Goal: Navigation & Orientation: Find specific page/section

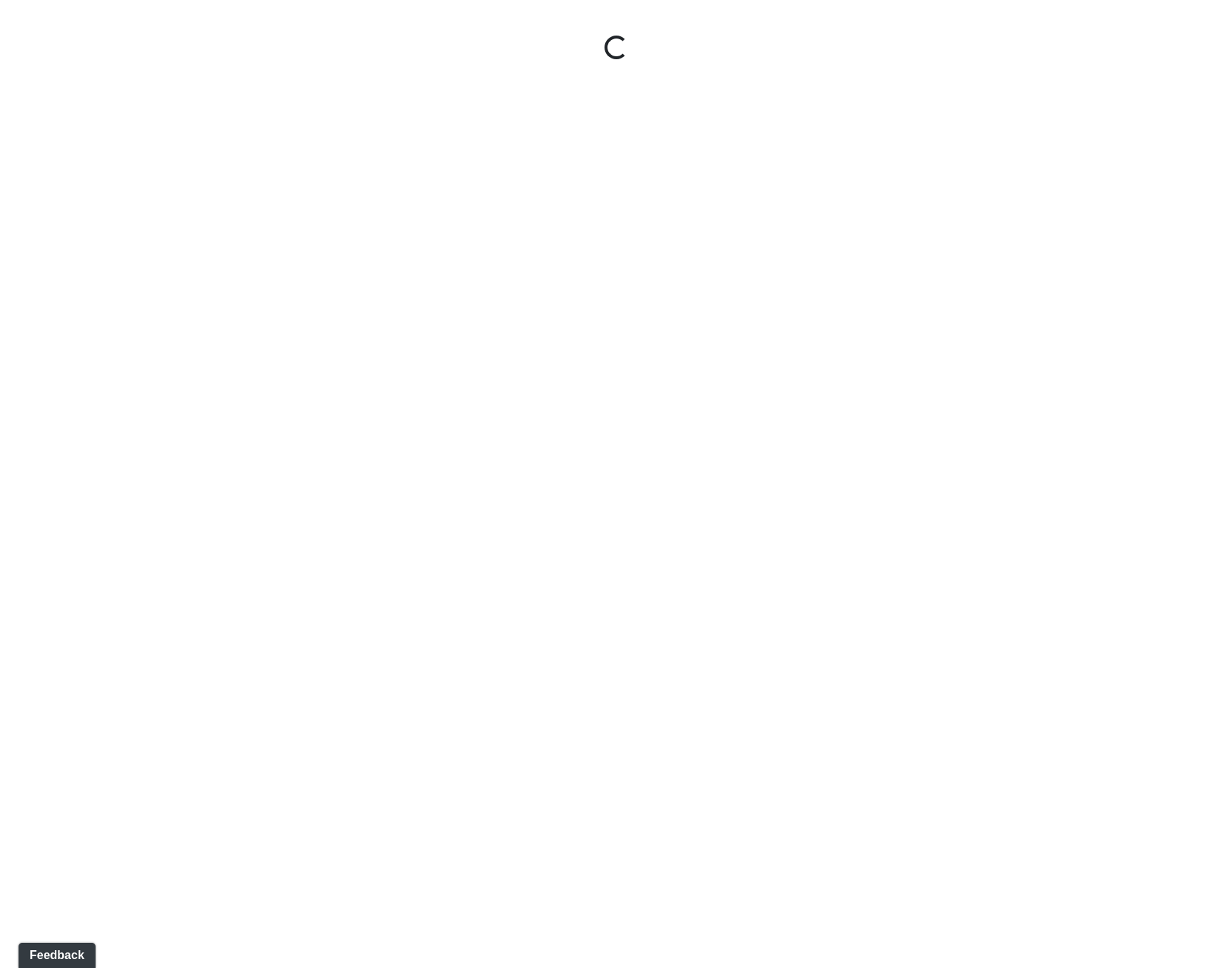
select select "gontoaMErPAtzSBVXh4ptW"
select select "h3ebyGk32eUmSzz99H473o"
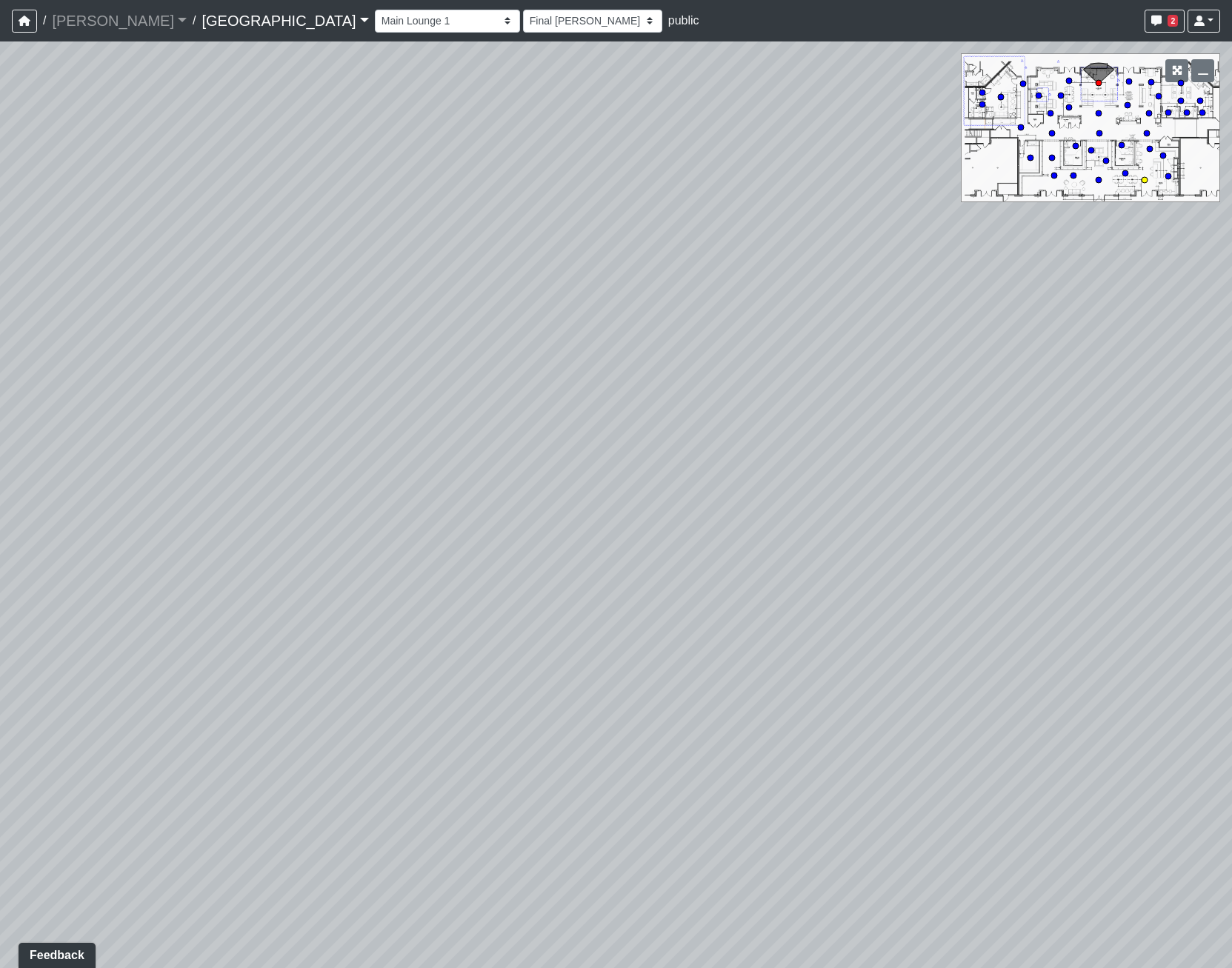
click at [1145, 180] on circle at bounding box center [1145, 180] width 6 height 6
select select "qraa3g3CYhQY23birKpUUB"
drag, startPoint x: 725, startPoint y: 666, endPoint x: 1094, endPoint y: 567, distance: 382.0
click at [1094, 567] on div "Loading... Pool Courtyard Entry 1 Loading... Main Lounge 2 Loading... Pool Cour…" at bounding box center [616, 505] width 1232 height 926
drag, startPoint x: 917, startPoint y: 351, endPoint x: 794, endPoint y: 280, distance: 142.0
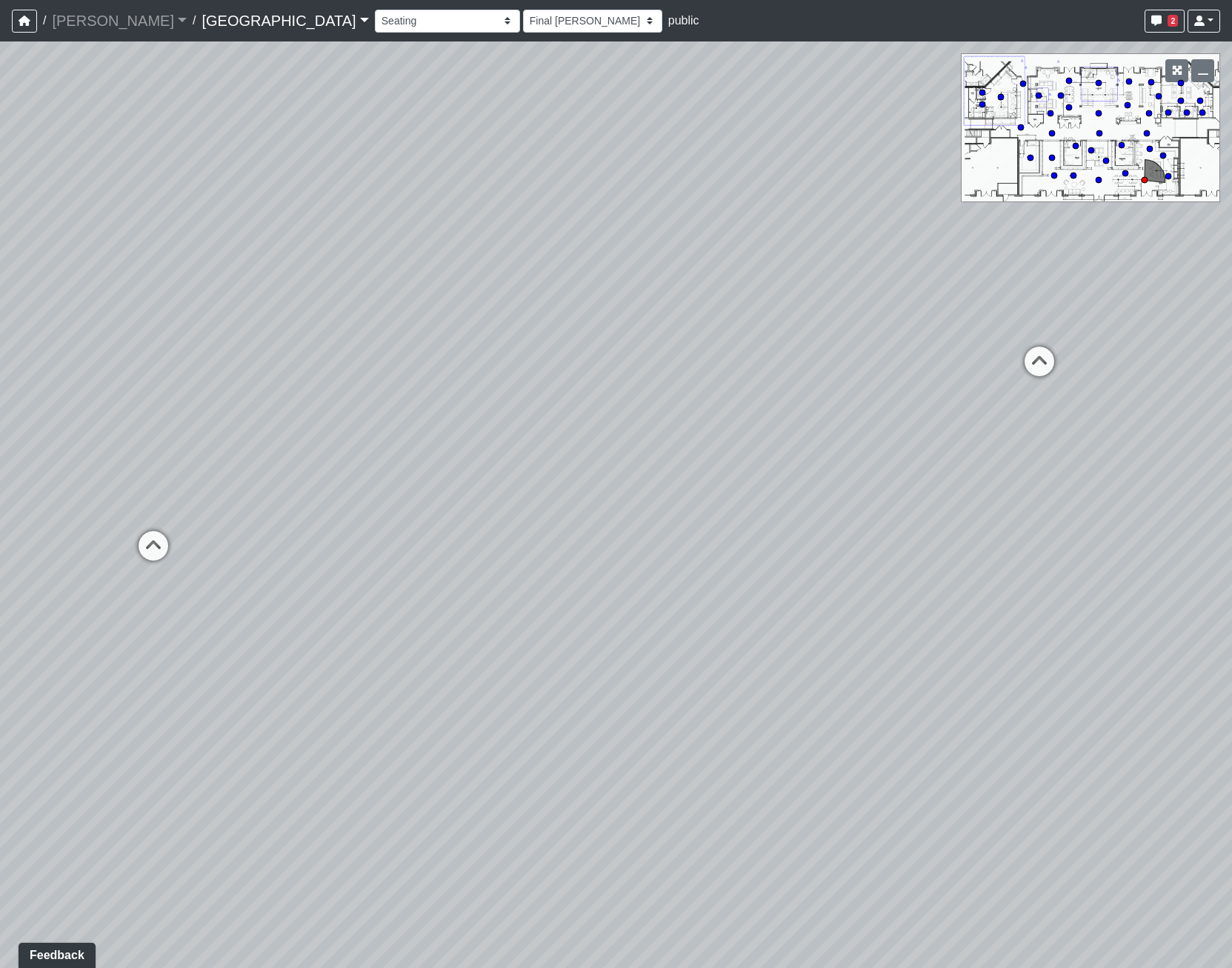
click at [794, 280] on div "Loading... Pool Courtyard Entry 1 Loading... Main Lounge 2 Loading... Pool Cour…" at bounding box center [616, 505] width 1232 height 926
click at [523, 9] on select "[DATE] [DATE] Final [PERSON_NAME] [DATE] [DATE]_v2 [DATE] [DATE] [DATE] [DATE] …" at bounding box center [593, 21] width 139 height 23
select select "8Fid7EeC1Xkb1BEZuF7msr"
click at [523, 9] on select "[DATE] [DATE] Final [PERSON_NAME] [DATE] [DATE]_v2 [DATE] [DATE] [DATE] [DATE] …" at bounding box center [593, 21] width 139 height 23
select select "qraa3g3CYhQY23birKpUUB"
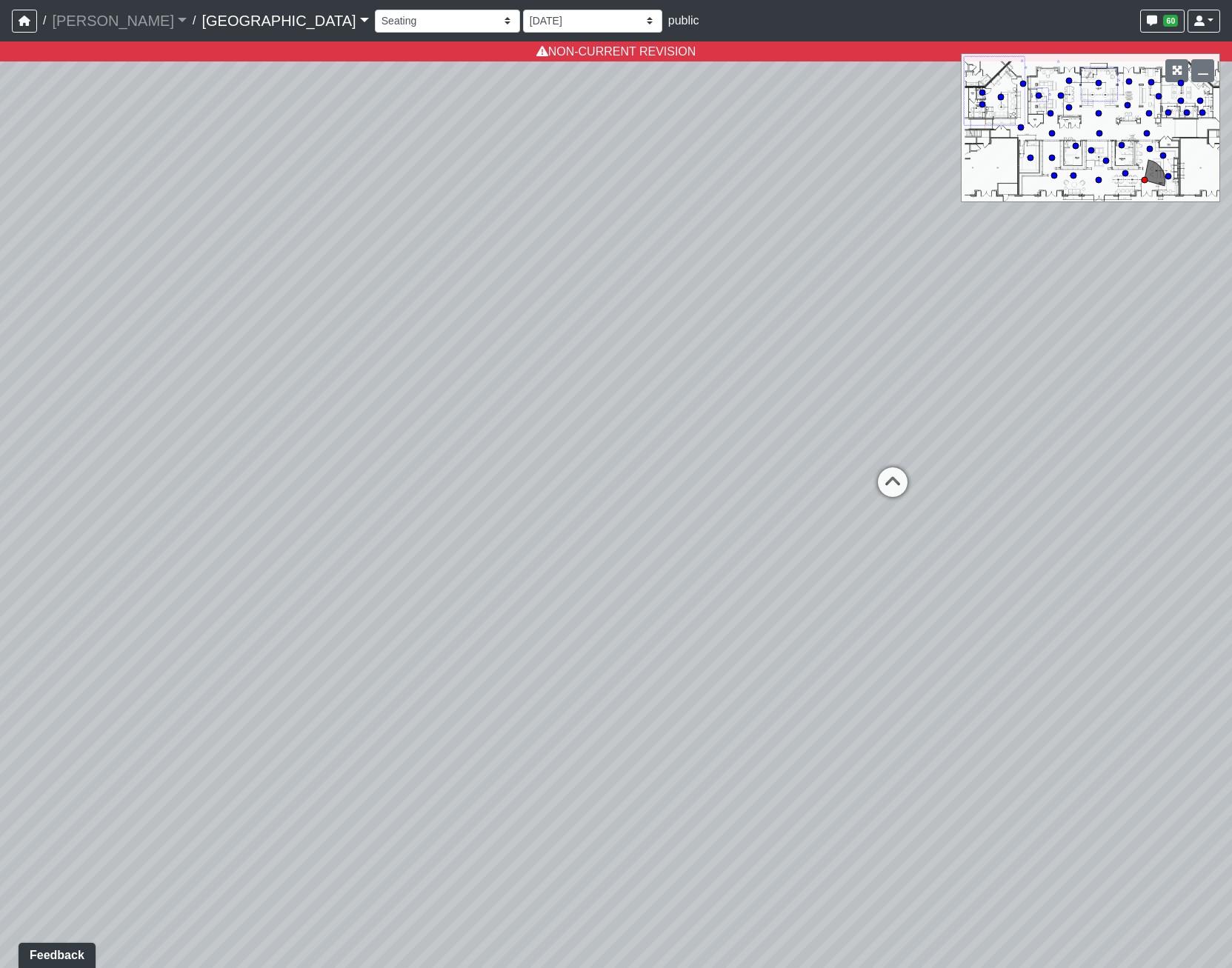
drag, startPoint x: 792, startPoint y: 383, endPoint x: 544, endPoint y: 210, distance: 302.4
click at [655, 517] on div "Loading... Pool Courtyard Entry 1 Loading... Main Lounge 2 Loading... Pool Cour…" at bounding box center [616, 505] width 1232 height 926
drag, startPoint x: 446, startPoint y: 19, endPoint x: 437, endPoint y: 29, distance: 13.5
click at [523, 19] on select "[DATE] [DATE] Final [PERSON_NAME] [DATE] [DATE]_v2 [DATE] [DATE] [DATE] [DATE] …" at bounding box center [593, 21] width 139 height 23
select select "w2n9wamUXLhcj1VR4xGdCC"
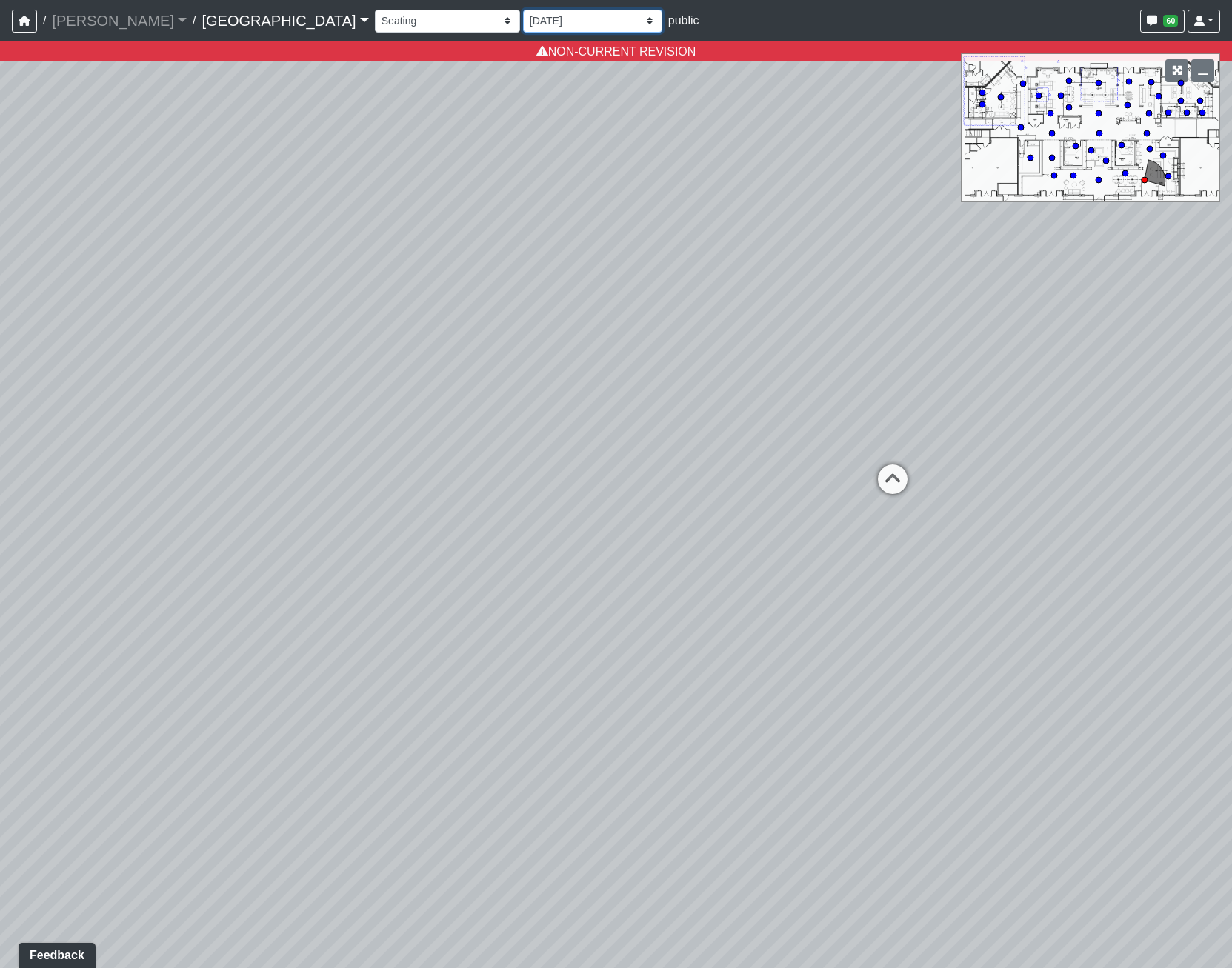
click at [523, 9] on select "[DATE] [DATE] Final [PERSON_NAME] [DATE] [DATE]_v2 [DATE] [DATE] [DATE] [DATE] …" at bounding box center [593, 21] width 139 height 23
select select "qraa3g3CYhQY23birKpUUB"
click at [523, 22] on select "[DATE] [DATE] Final [PERSON_NAME] [DATE] [DATE]_v2 [DATE] [DATE] [DATE] [DATE] …" at bounding box center [593, 21] width 139 height 23
select select "jrNvADhQ87c7iJgzVfU5Zg"
click at [523, 9] on select "[DATE] [DATE] Final [PERSON_NAME] [DATE] [DATE]_v2 [DATE] [DATE] [DATE] [DATE] …" at bounding box center [593, 21] width 139 height 23
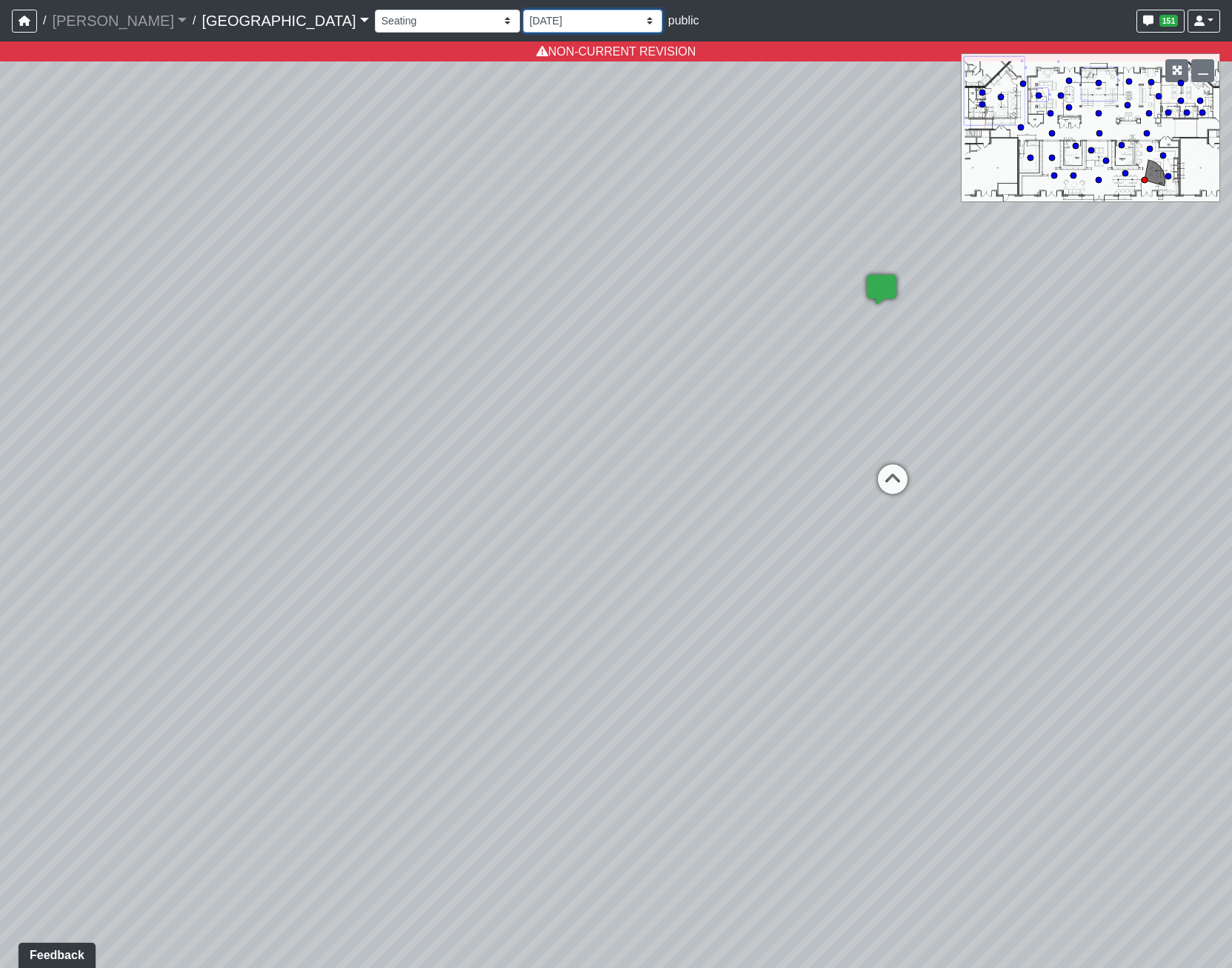
select select "qraa3g3CYhQY23birKpUUB"
click at [523, 25] on select "[DATE] [DATE] Final [PERSON_NAME] [DATE] [DATE]_v2 [DATE] [DATE] [DATE] [DATE] …" at bounding box center [593, 21] width 139 height 23
select select "8Fid7EeC1Xkb1BEZuF7msr"
click at [523, 9] on select "[DATE] [DATE] Final [PERSON_NAME] [DATE] [DATE]_v2 [DATE] [DATE] [DATE] [DATE] …" at bounding box center [593, 21] width 139 height 23
select select "qraa3g3CYhQY23birKpUUB"
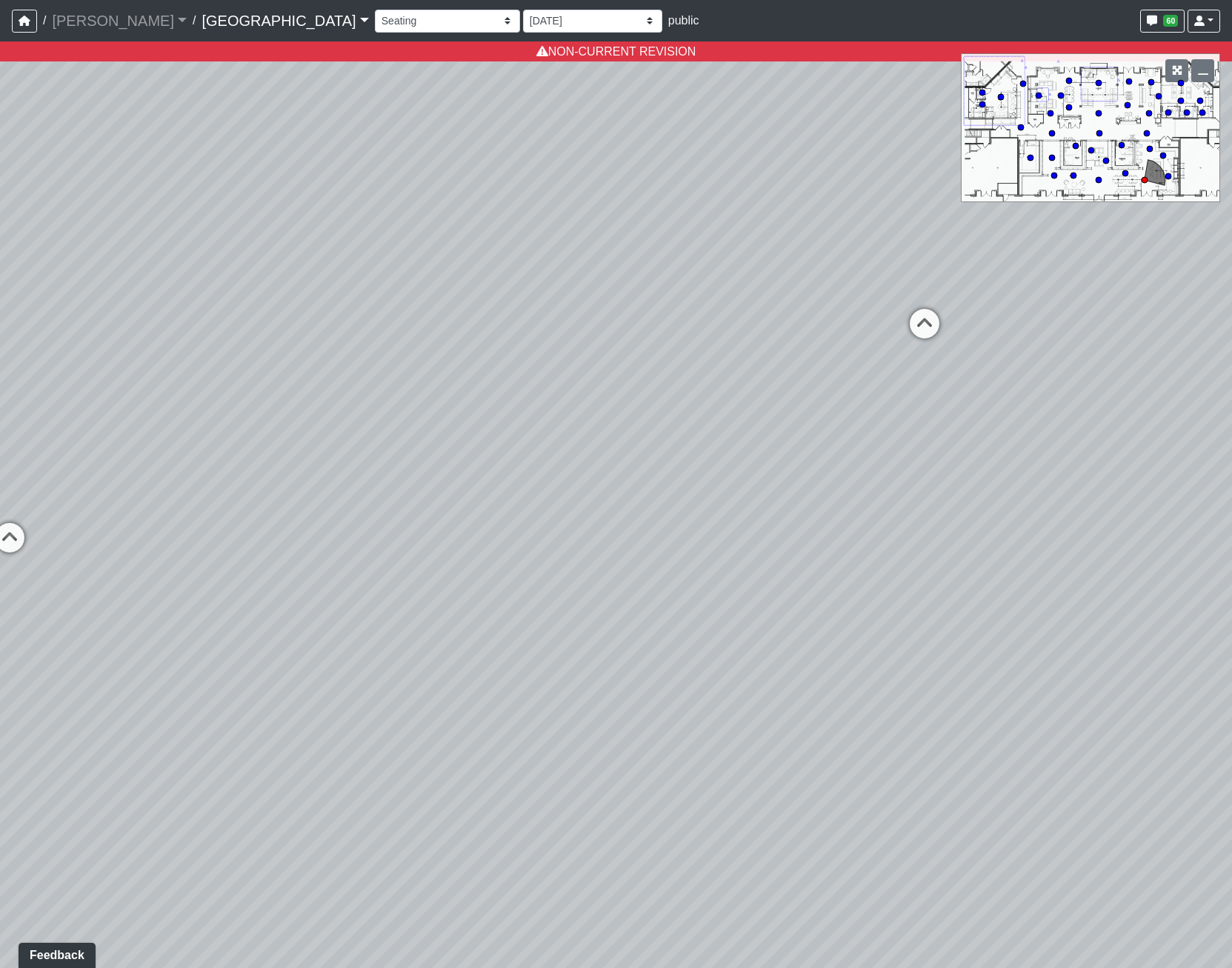
drag, startPoint x: 683, startPoint y: 333, endPoint x: 742, endPoint y: 249, distance: 102.6
click at [742, 249] on div "Loading... Pool Courtyard Entry 1 Loading... Main Lounge 2 Loading... Pool Cour…" at bounding box center [616, 505] width 1232 height 926
drag, startPoint x: 447, startPoint y: 303, endPoint x: 657, endPoint y: 260, distance: 214.4
click at [657, 260] on div "Loading... Pool Courtyard Entry 1 Loading... Main Lounge 2 Loading... Pool Cour…" at bounding box center [616, 505] width 1232 height 926
drag, startPoint x: 851, startPoint y: 377, endPoint x: -187, endPoint y: 410, distance: 1038.5
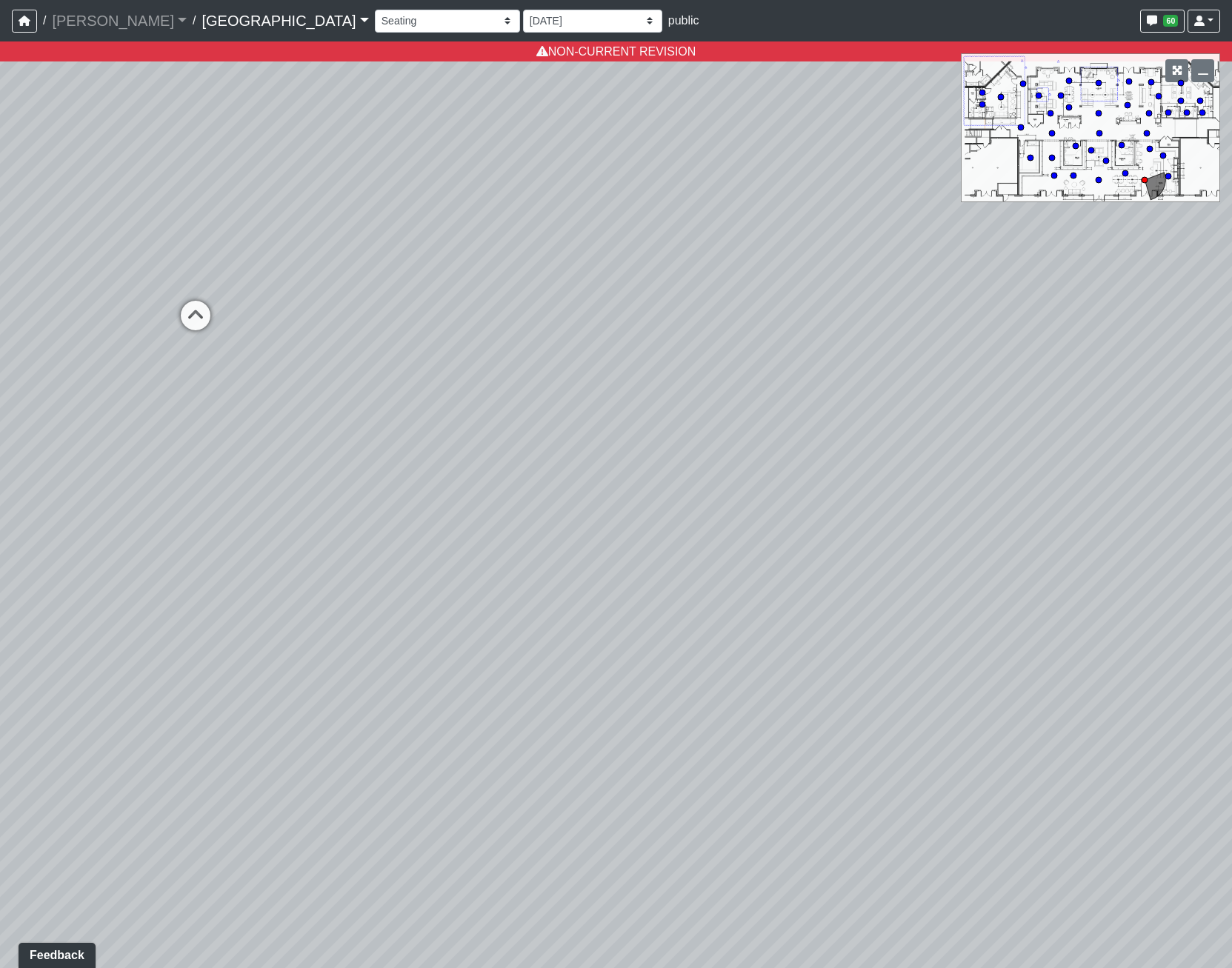
click at [0, 410] on html "/ [PERSON_NAME] Loading... / [GEOGRAPHIC_DATA] [GEOGRAPHIC_DATA] Loading... [GE…" at bounding box center [616, 484] width 1232 height 968
drag, startPoint x: 370, startPoint y: 176, endPoint x: 434, endPoint y: 292, distance: 132.5
click at [434, 292] on div "Loading... Pool Courtyard Entry 1 Loading... Main Lounge 2 Loading... Pool Cour…" at bounding box center [616, 505] width 1232 height 926
click at [523, 20] on select "[DATE] [DATE] Final [PERSON_NAME] [DATE] [DATE]_v2 [DATE] [DATE] [DATE] [DATE] …" at bounding box center [593, 21] width 139 height 23
click at [523, 11] on select "[DATE] [DATE] Final [PERSON_NAME] [DATE] [DATE]_v2 [DATE] [DATE] [DATE] [DATE] …" at bounding box center [593, 21] width 139 height 23
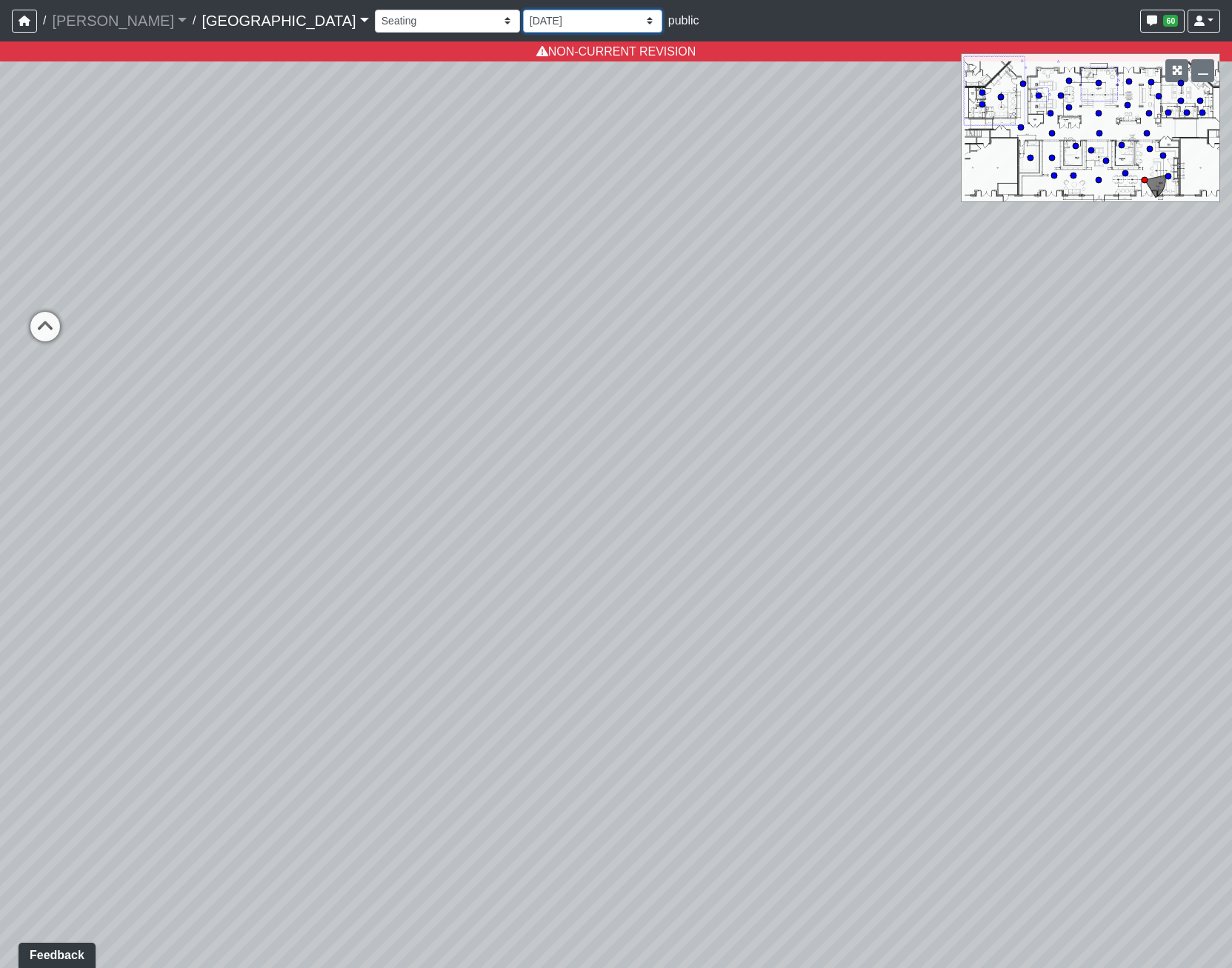
click at [523, 31] on select "[DATE] [DATE] Final [PERSON_NAME] [DATE] [DATE]_v2 [DATE] [DATE] [DATE] [DATE] …" at bounding box center [593, 21] width 139 height 23
select select "w2n9wamUXLhcj1VR4xGdCC"
click at [523, 9] on select "[DATE] [DATE] Final [PERSON_NAME] [DATE] [DATE]_v2 [DATE] [DATE] [DATE] [DATE] …" at bounding box center [593, 21] width 139 height 23
select select "qraa3g3CYhQY23birKpUUB"
click at [523, 15] on select "[DATE] [DATE] Final [PERSON_NAME] [DATE] [DATE]_v2 [DATE] [DATE] [DATE] [DATE] …" at bounding box center [593, 21] width 139 height 23
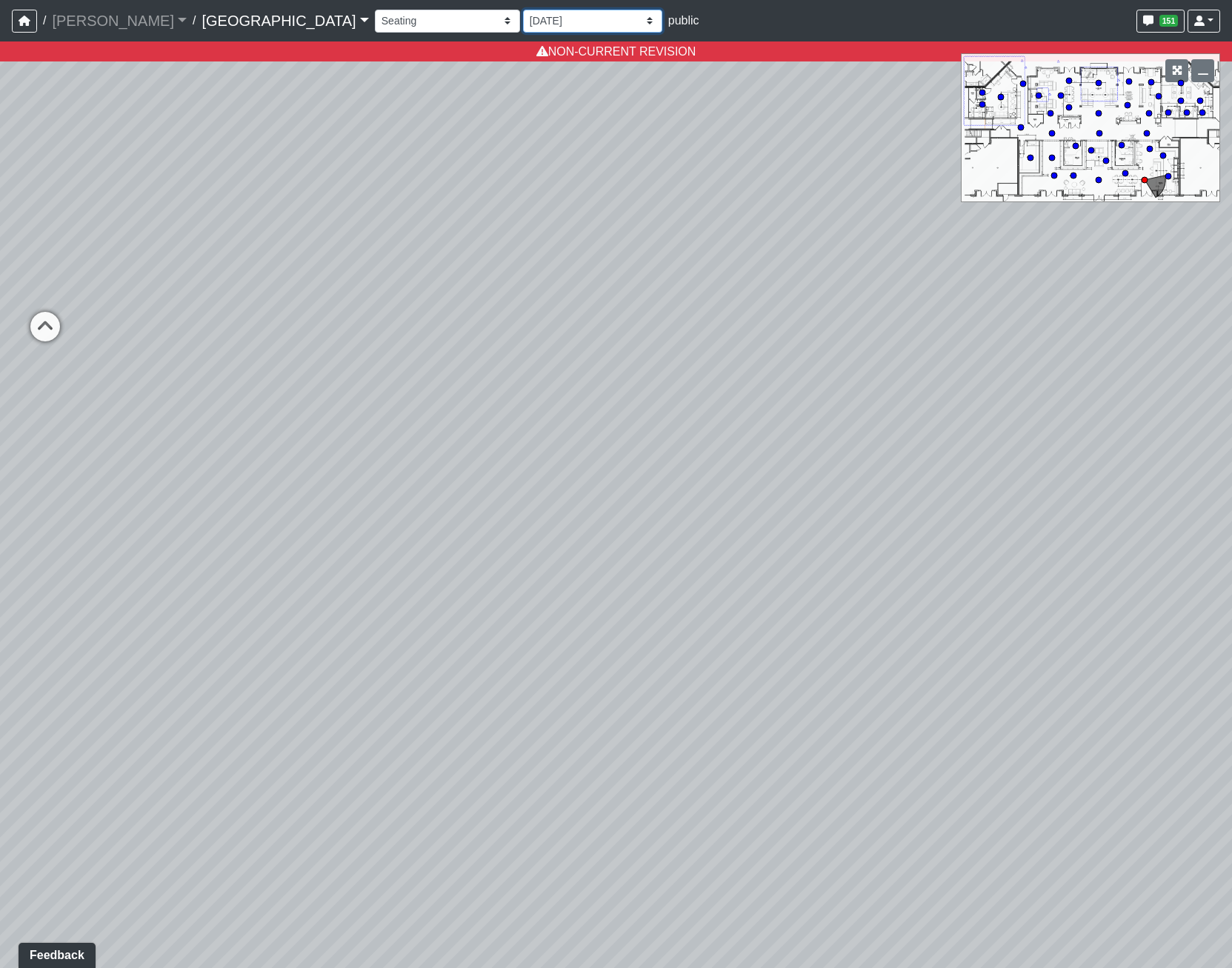
select select "h3ebyGk32eUmSzz99H473o"
click at [523, 9] on select "[DATE] [DATE] Final [PERSON_NAME] [DATE] [DATE]_v2 [DATE] [DATE] [DATE] [DATE] …" at bounding box center [593, 21] width 139 height 23
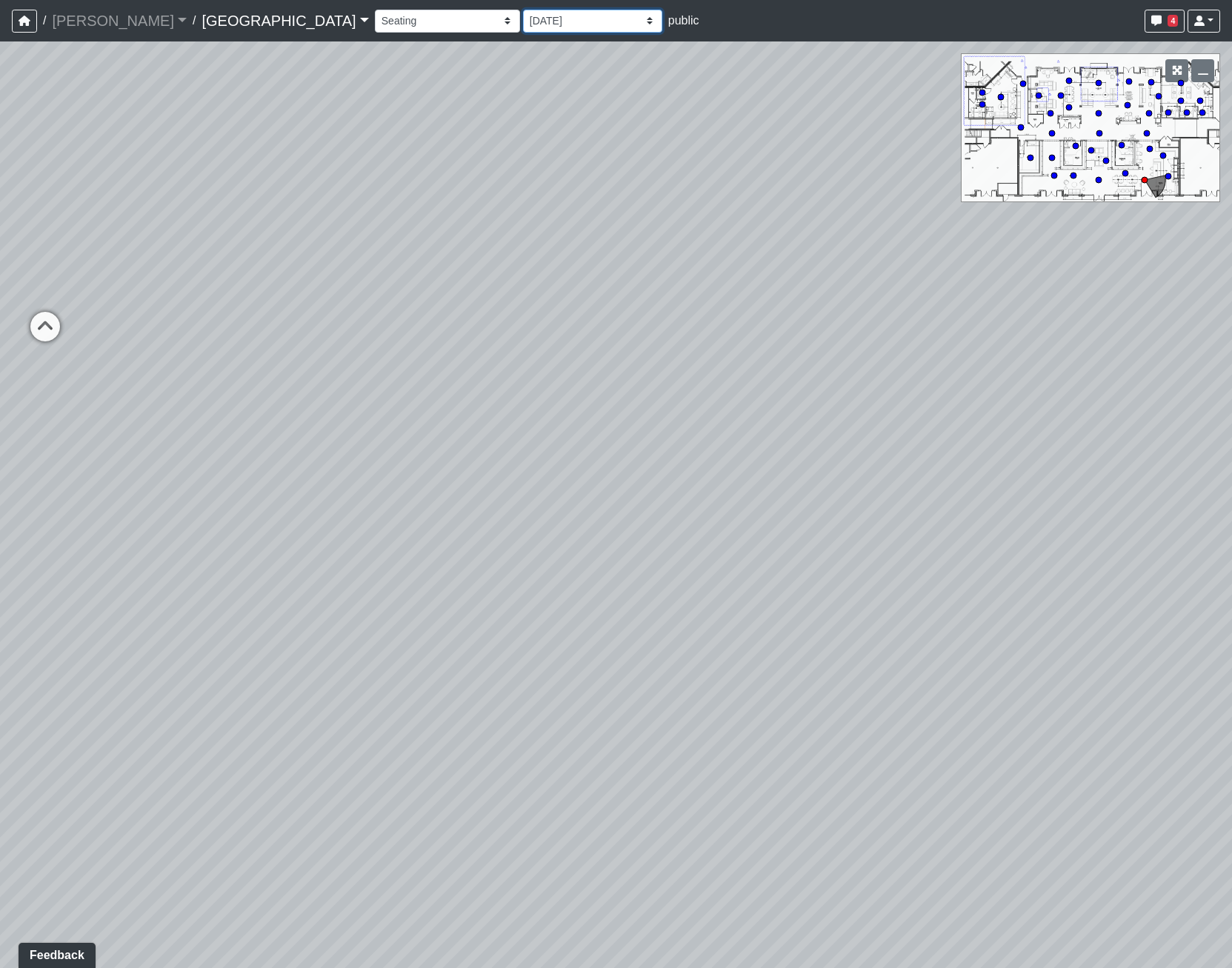
click at [523, 12] on select "[DATE] [DATE] Final [PERSON_NAME] [DATE] [DATE]_v2 [DATE] [DATE] [DATE] [DATE] …" at bounding box center [593, 21] width 139 height 23
click at [568, 468] on div "Loading... Pool Courtyard Entry 1 Loading... Main Lounge 2 Loading... Pool Cour…" at bounding box center [616, 505] width 1232 height 926
drag, startPoint x: 279, startPoint y: 481, endPoint x: 1086, endPoint y: 682, distance: 831.7
click at [1086, 682] on div "Loading... Pool Courtyard Entry 1 Loading... Main Lounge 2 Loading... Pool Cour…" at bounding box center [616, 505] width 1232 height 926
drag, startPoint x: 410, startPoint y: 506, endPoint x: 874, endPoint y: 450, distance: 467.4
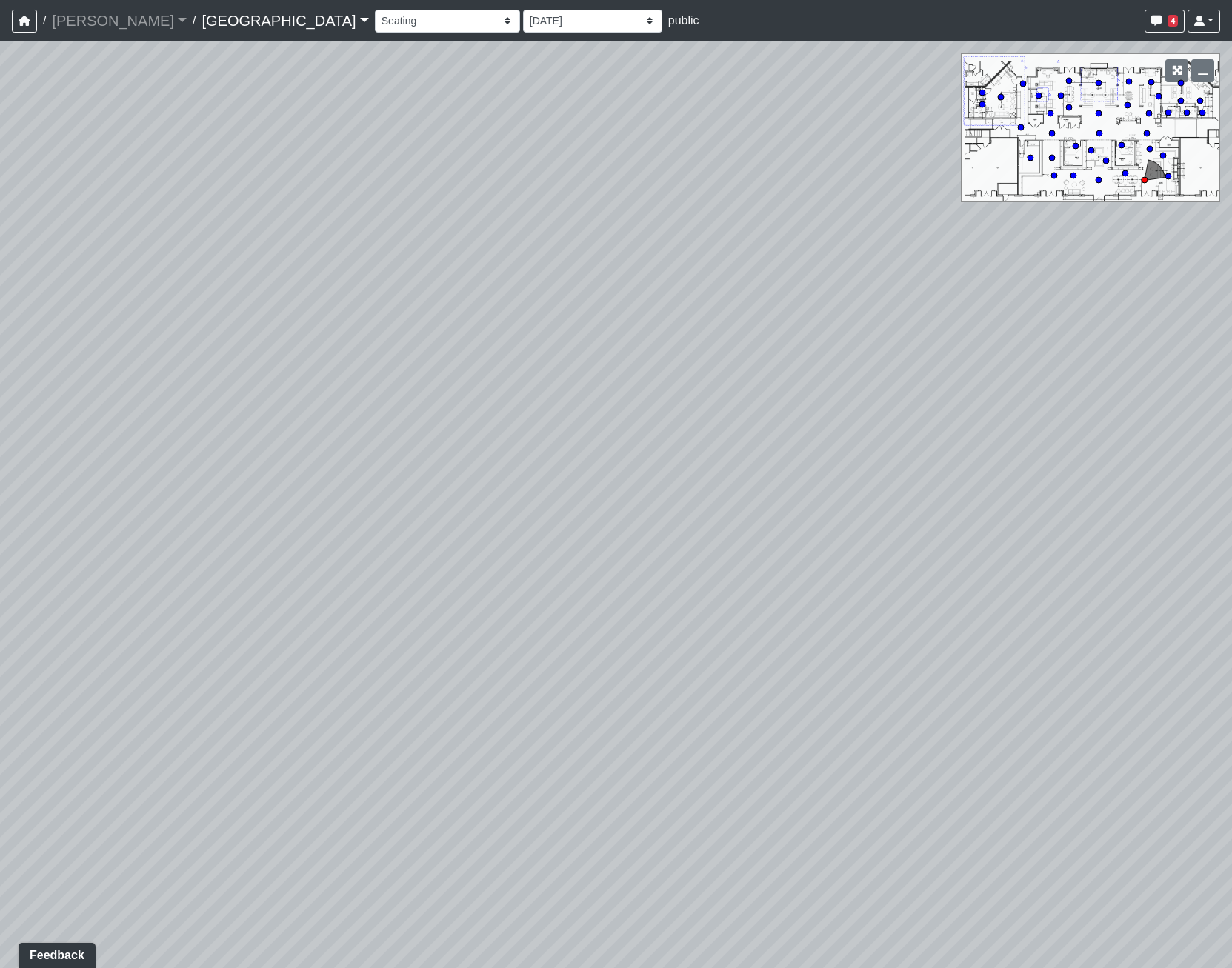
click at [874, 450] on div "Loading... Pool Courtyard Entry 1 Loading... Main Lounge 2 Loading... Pool Cour…" at bounding box center [616, 505] width 1232 height 926
drag, startPoint x: 823, startPoint y: 456, endPoint x: 339, endPoint y: 316, distance: 503.8
click at [339, 316] on div "Loading... Pool Courtyard Entry 1 Loading... Main Lounge 2 Loading... Pool Cour…" at bounding box center [616, 505] width 1232 height 926
drag, startPoint x: 292, startPoint y: 295, endPoint x: 122, endPoint y: 334, distance: 174.4
click at [122, 334] on div "Loading... Pool Courtyard Entry 1 Loading... Main Lounge 2 Loading... Pool Cour…" at bounding box center [616, 505] width 1232 height 926
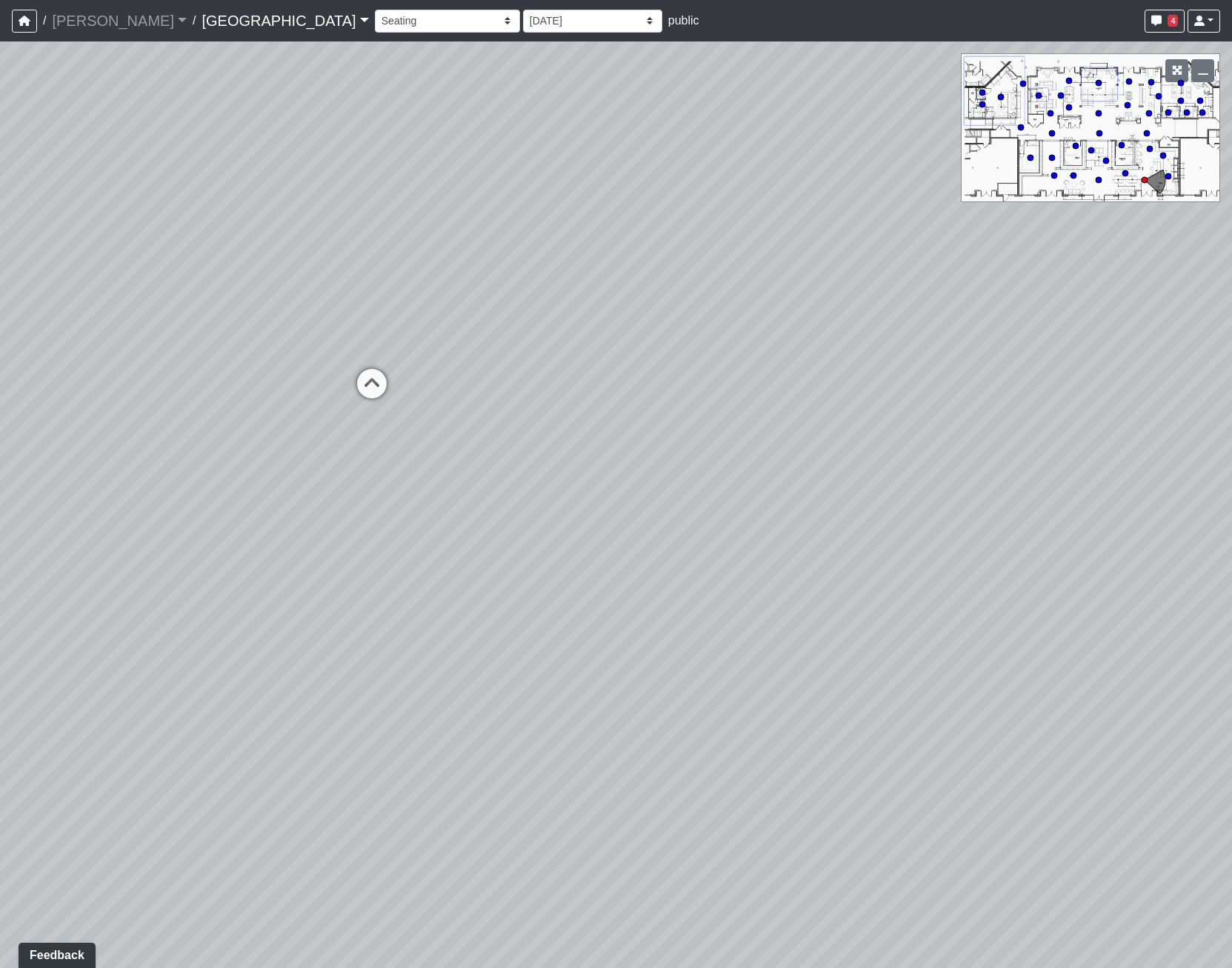
drag, startPoint x: 584, startPoint y: 591, endPoint x: 1160, endPoint y: 557, distance: 577.0
click at [1155, 581] on div "Loading... Pool Courtyard Entry 1 Loading... Main Lounge 2 Loading... Pool Cour…" at bounding box center [616, 505] width 1232 height 926
drag, startPoint x: 698, startPoint y: 641, endPoint x: 743, endPoint y: 645, distance: 45.2
click at [743, 645] on div "Loading... Pool Courtyard Entry 1 Loading... Main Lounge 2 Loading... Pool Cour…" at bounding box center [616, 505] width 1232 height 926
drag, startPoint x: 820, startPoint y: 580, endPoint x: 313, endPoint y: 494, distance: 514.2
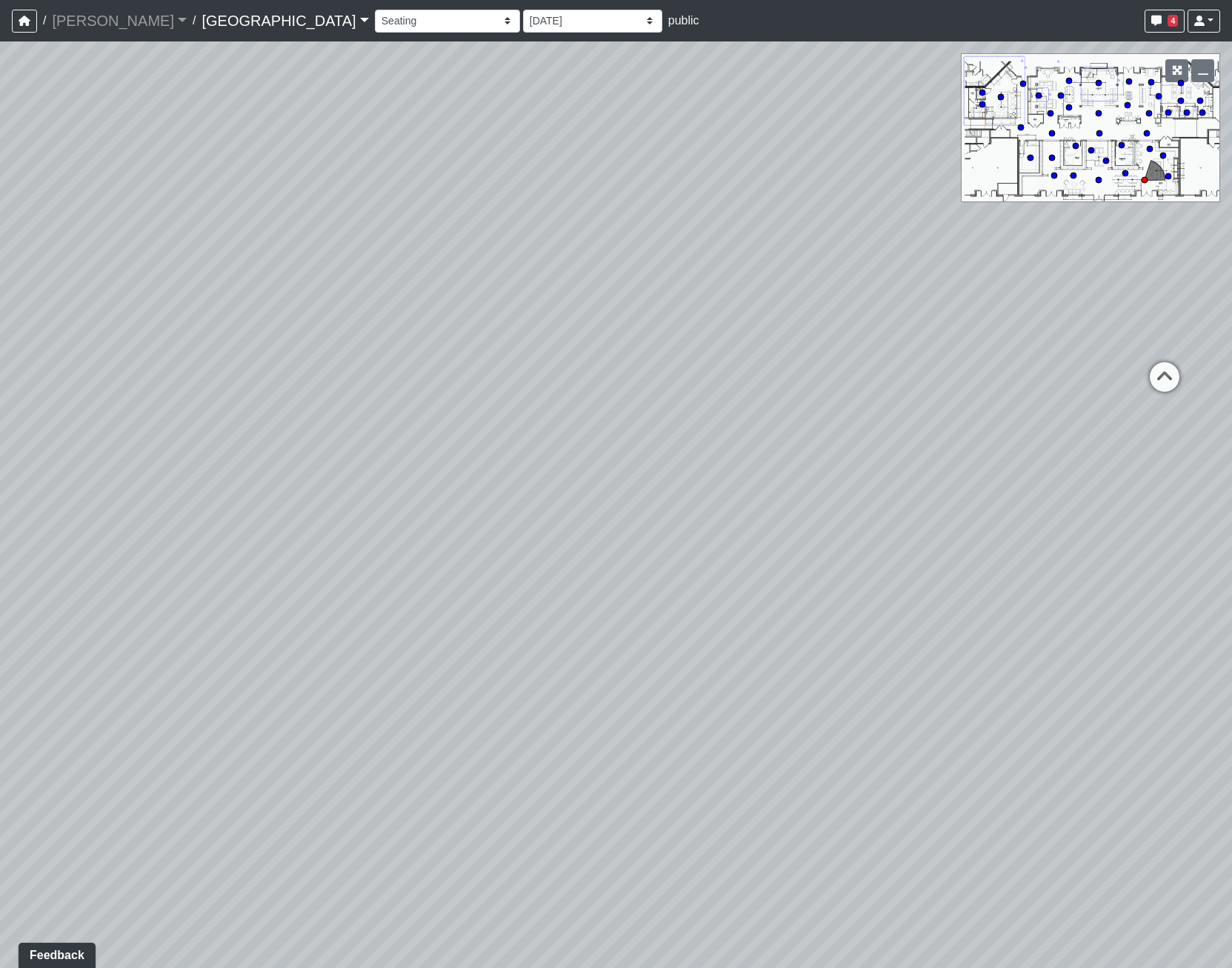
click at [313, 494] on div "Loading... Pool Courtyard Entry 1 Loading... Main Lounge 2 Loading... Pool Cour…" at bounding box center [616, 505] width 1232 height 926
click at [1162, 155] on circle at bounding box center [1163, 156] width 6 height 6
drag, startPoint x: 741, startPoint y: 631, endPoint x: 1056, endPoint y: 390, distance: 396.6
click at [1056, 390] on div "Loading... Pool Courtyard Entry 1 Loading... Main Lounge 2 Loading... Pool Cour…" at bounding box center [616, 505] width 1232 height 926
drag, startPoint x: 522, startPoint y: 517, endPoint x: 484, endPoint y: 384, distance: 138.3
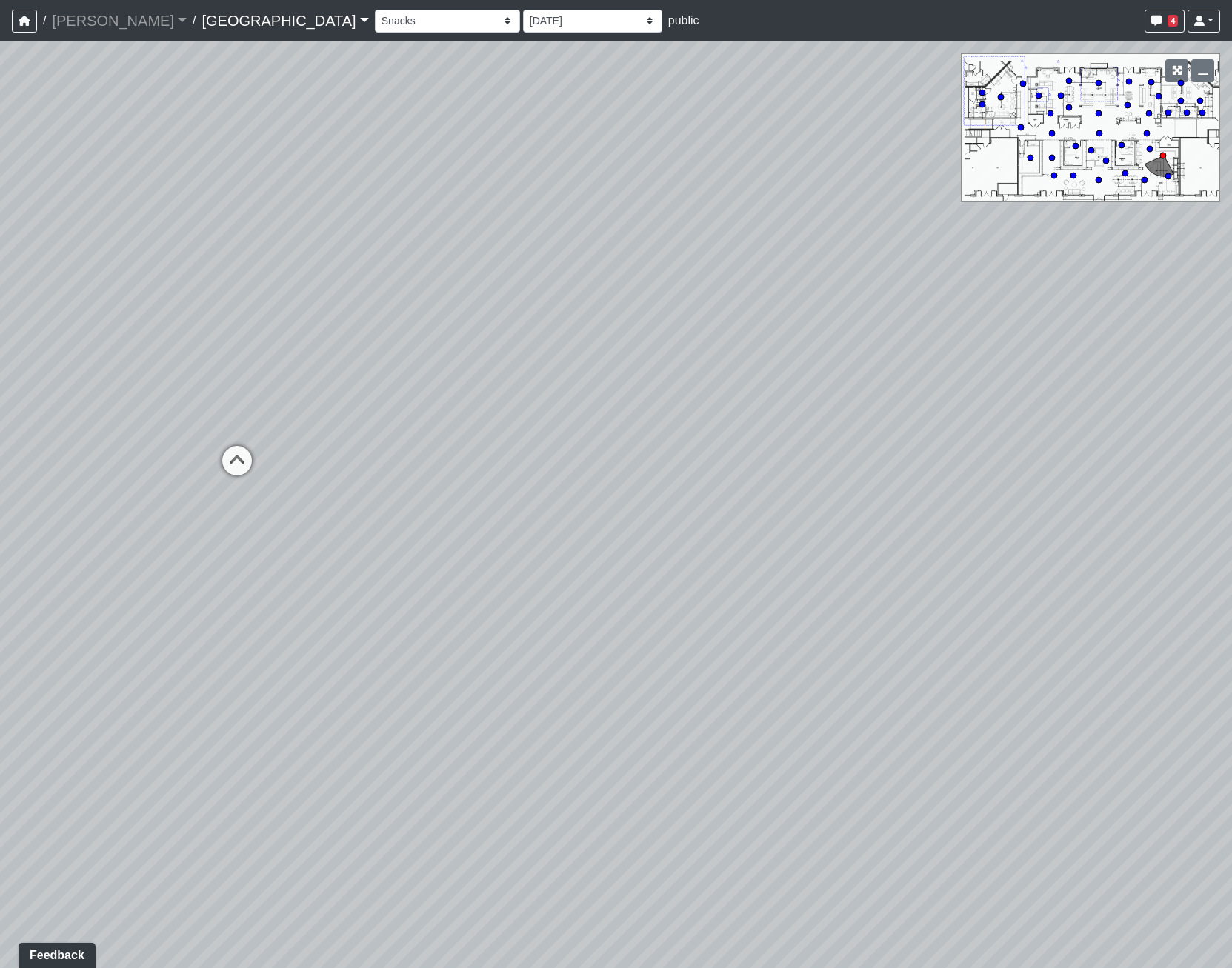
click at [484, 384] on div "Loading... Pool Courtyard Entry 1 Loading... Main Lounge 2 Loading... Pool Cour…" at bounding box center [616, 505] width 1232 height 926
drag, startPoint x: 529, startPoint y: 424, endPoint x: 564, endPoint y: 359, distance: 73.8
click at [564, 359] on div "Loading... Pool Courtyard Entry 1 Loading... Main Lounge 2 Loading... Pool Cour…" at bounding box center [616, 505] width 1232 height 926
click at [1169, 180] on div "Loading... Pool Courtyard Entry 1 Loading... Main Lounge 2 Loading... Pool Cour…" at bounding box center [616, 505] width 1232 height 926
click at [1170, 176] on circle at bounding box center [1169, 176] width 6 height 6
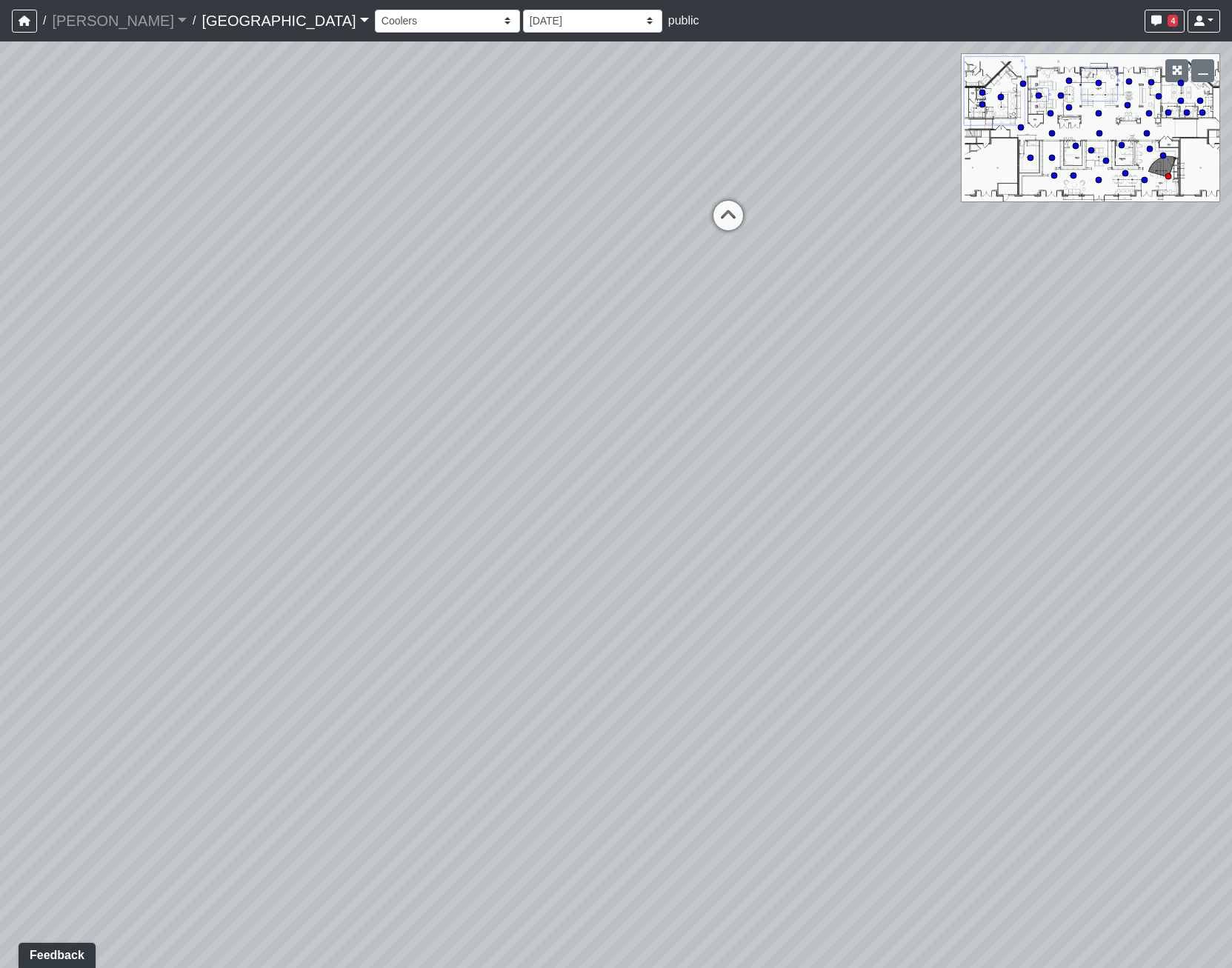
drag, startPoint x: 1107, startPoint y: 532, endPoint x: 468, endPoint y: 185, distance: 727.1
click at [468, 185] on div "Loading... Pool Courtyard Entry 1 Loading... Main Lounge 2 Loading... Pool Cour…" at bounding box center [616, 505] width 1232 height 926
click at [1160, 156] on circle at bounding box center [1163, 156] width 6 height 6
drag, startPoint x: 529, startPoint y: 396, endPoint x: 546, endPoint y: 97, distance: 299.5
click at [546, 97] on div "Loading... Pool Courtyard Entry 1 Loading... Main Lounge 2 Loading... Pool Cour…" at bounding box center [616, 505] width 1232 height 926
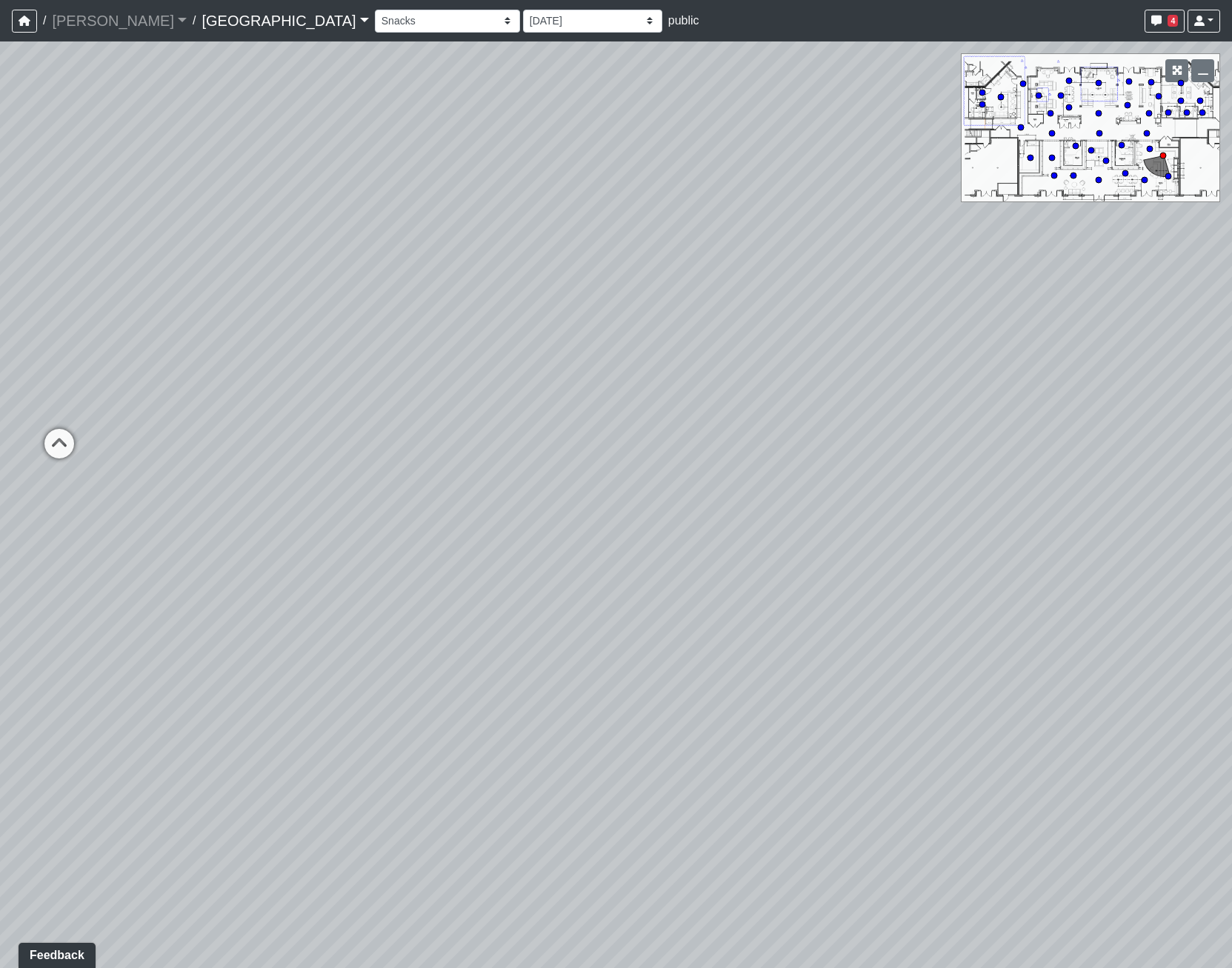
drag, startPoint x: 379, startPoint y: 269, endPoint x: 475, endPoint y: 132, distance: 167.3
click at [475, 132] on div "Loading... Pool Courtyard Entry 1 Loading... Main Lounge 2 Loading... Pool Cour…" at bounding box center [616, 505] width 1232 height 926
drag, startPoint x: 579, startPoint y: 288, endPoint x: 593, endPoint y: 306, distance: 22.8
click at [593, 306] on div "Loading... Pool Courtyard Entry 1 Loading... Main Lounge 2 Loading... Pool Cour…" at bounding box center [616, 505] width 1232 height 926
drag, startPoint x: 495, startPoint y: 359, endPoint x: 1641, endPoint y: 664, distance: 1185.9
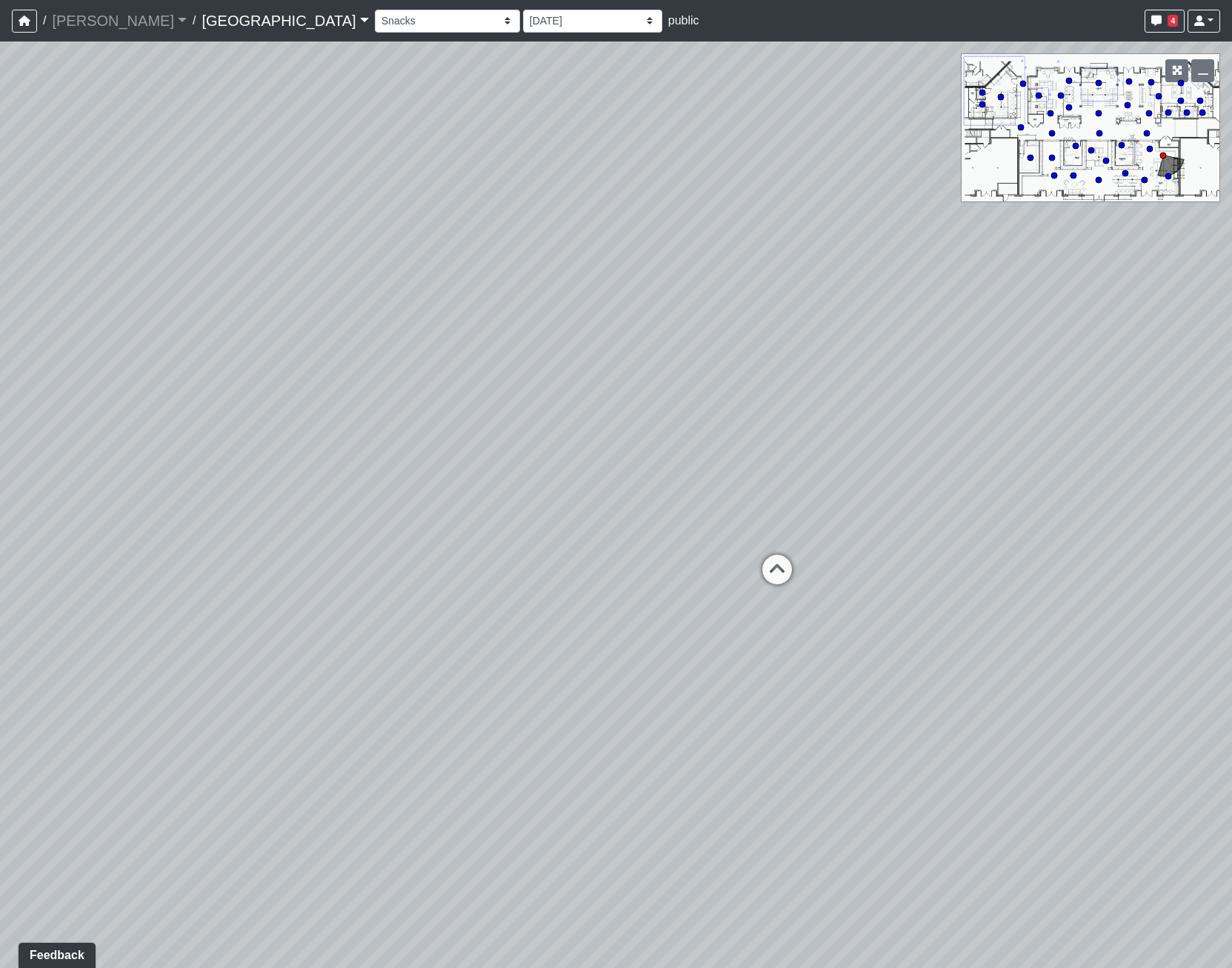
click at [1231, 664] on html "/ [PERSON_NAME] Loading... / [GEOGRAPHIC_DATA] [GEOGRAPHIC_DATA] Loading... [GE…" at bounding box center [616, 484] width 1232 height 968
drag, startPoint x: 874, startPoint y: 605, endPoint x: 701, endPoint y: 466, distance: 221.9
click at [701, 466] on div "Loading... Pool Courtyard Entry 1 Loading... Main Lounge 2 Loading... Pool Cour…" at bounding box center [616, 505] width 1232 height 926
drag, startPoint x: 410, startPoint y: 428, endPoint x: 1089, endPoint y: 539, distance: 688.0
click at [1089, 539] on div "Loading... Pool Courtyard Entry 1 Loading... Main Lounge 2 Loading... Pool Cour…" at bounding box center [616, 505] width 1232 height 926
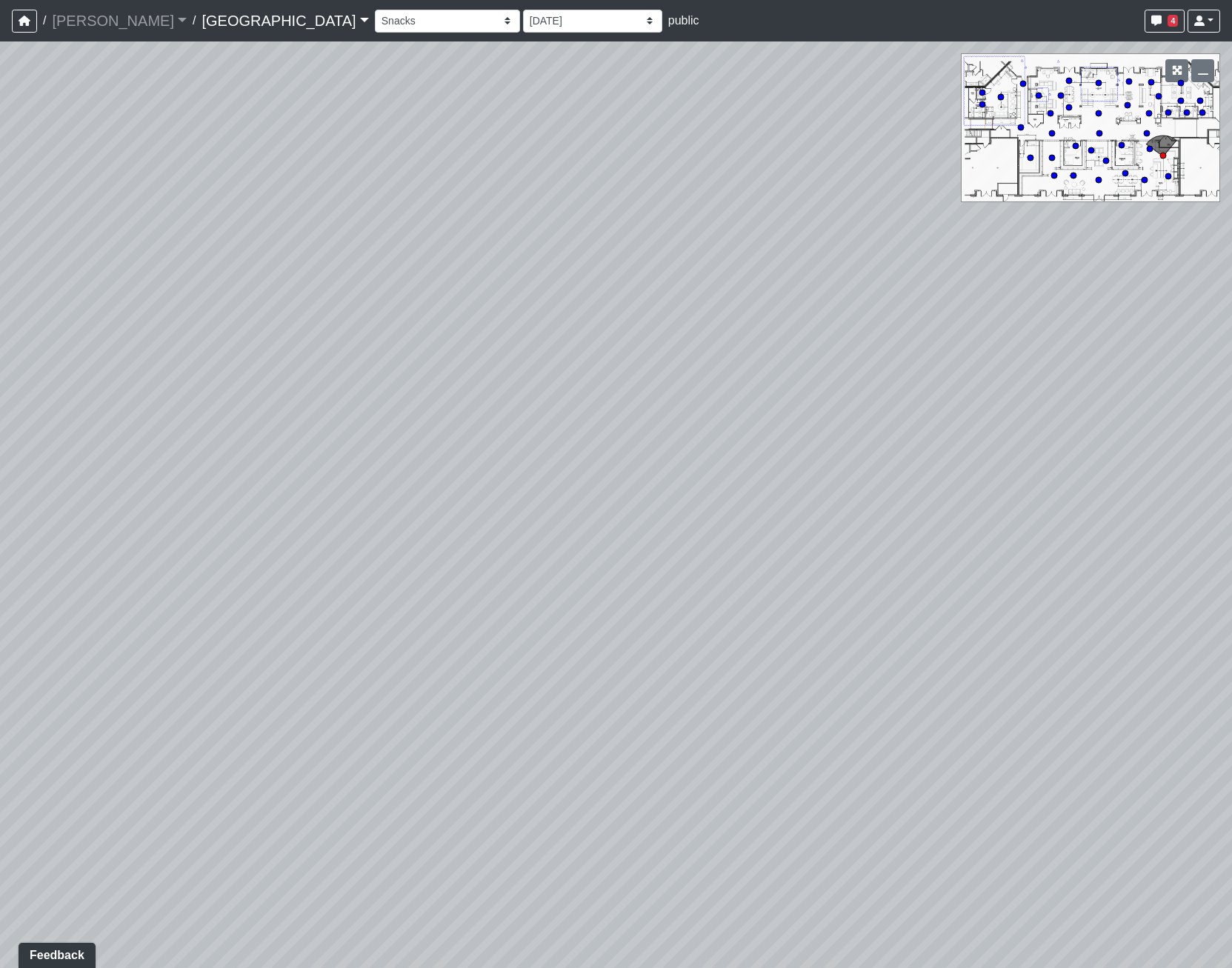
drag, startPoint x: 528, startPoint y: 517, endPoint x: 1142, endPoint y: 487, distance: 614.7
click at [1104, 460] on div "Loading... Pool Courtyard Entry 1 Loading... Main Lounge 2 Loading... Pool Cour…" at bounding box center [616, 505] width 1232 height 926
click at [872, 202] on div "Loading... Pool Courtyard Entry 1 Loading... Main Lounge 2 Loading... Pool Cour…" at bounding box center [616, 505] width 1232 height 926
drag, startPoint x: 988, startPoint y: 402, endPoint x: 201, endPoint y: 258, distance: 800.1
click at [201, 258] on div "Loading... Pool Courtyard Entry 1 Loading... Main Lounge 2 Loading... Pool Cour…" at bounding box center [616, 505] width 1232 height 926
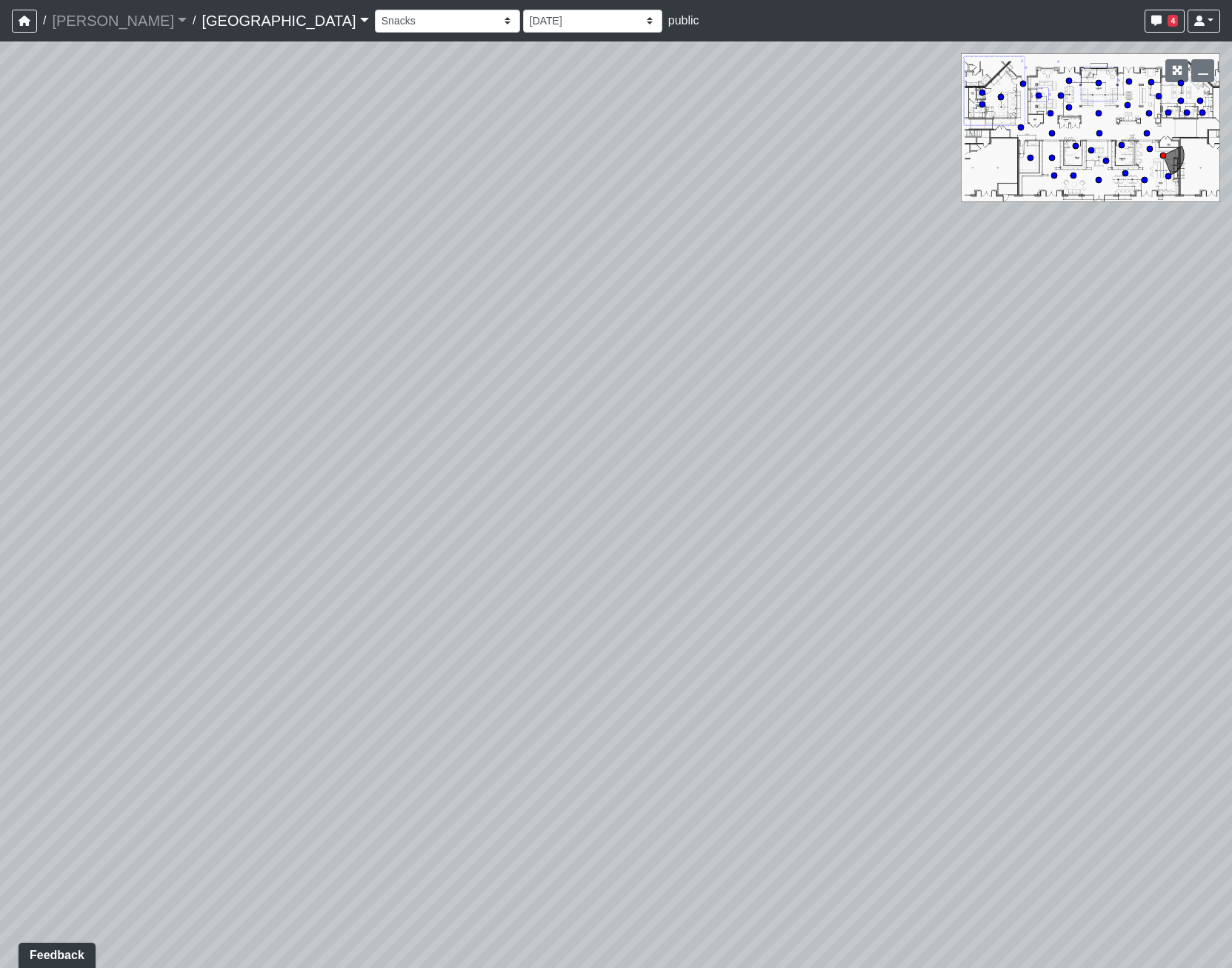
drag, startPoint x: 779, startPoint y: 365, endPoint x: -39, endPoint y: 145, distance: 847.1
click at [0, 145] on html "/ [PERSON_NAME] Loading... / [GEOGRAPHIC_DATA] [GEOGRAPHIC_DATA] Loading... [GE…" at bounding box center [616, 484] width 1232 height 968
drag, startPoint x: 774, startPoint y: 310, endPoint x: 887, endPoint y: 708, distance: 413.7
click at [887, 708] on div "Loading... Pool Courtyard Entry 1 Loading... Main Lounge 2 Loading... Pool Cour…" at bounding box center [616, 505] width 1232 height 926
drag, startPoint x: 887, startPoint y: 478, endPoint x: 586, endPoint y: 425, distance: 305.6
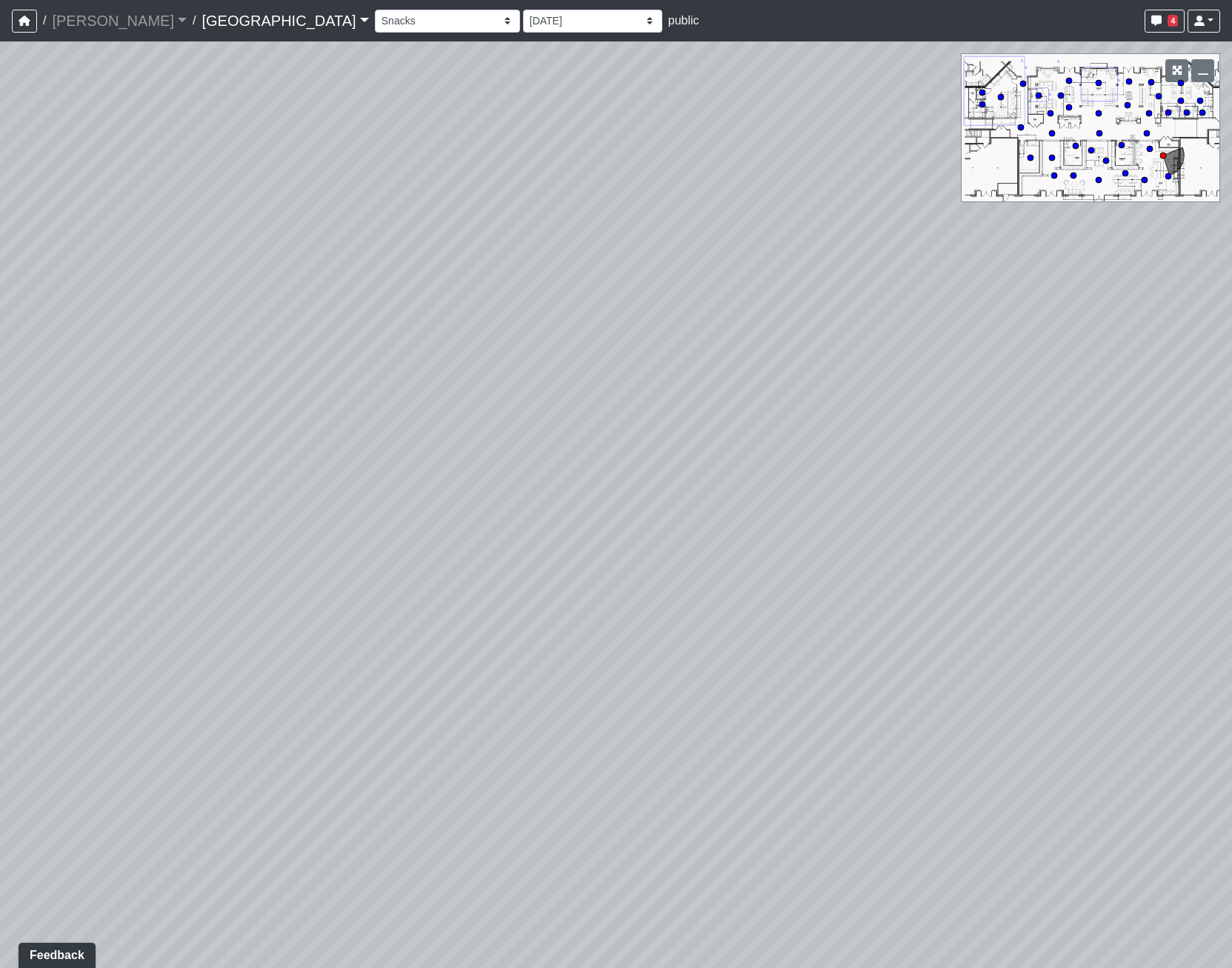
click at [586, 425] on div "Loading... Pool Courtyard Entry 1 Loading... Main Lounge 2 Loading... Pool Cour…" at bounding box center [616, 505] width 1232 height 926
drag, startPoint x: 735, startPoint y: 441, endPoint x: 567, endPoint y: 426, distance: 168.7
click at [567, 426] on div "Loading... Pool Courtyard Entry 1 Loading... Main Lounge 2 Loading... Pool Cour…" at bounding box center [616, 505] width 1232 height 926
click at [710, 648] on div "Loading... Coolers" at bounding box center [707, 665] width 44 height 44
select select "nLHFVUf68nqZRCDyswZxEr"
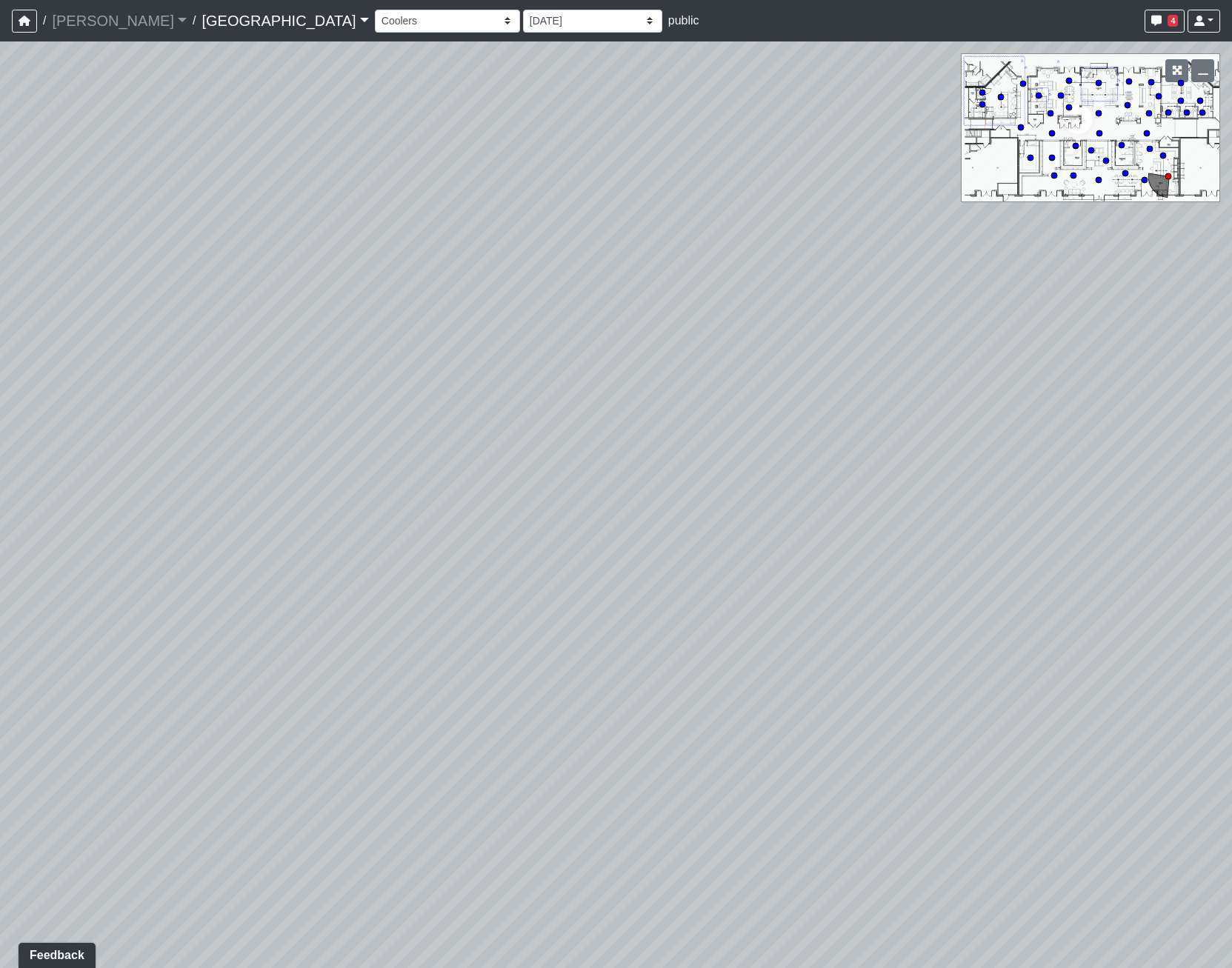
drag, startPoint x: 1002, startPoint y: 493, endPoint x: -39, endPoint y: 183, distance: 1086.2
click at [0, 183] on html "/ [PERSON_NAME] Loading... / [GEOGRAPHIC_DATA] [GEOGRAPHIC_DATA] Loading... [GE…" at bounding box center [616, 484] width 1232 height 968
drag, startPoint x: 898, startPoint y: 381, endPoint x: 247, endPoint y: 580, distance: 680.7
click at [247, 580] on div "Loading... Pool Courtyard Entry 1 Loading... Main Lounge 2 Loading... Pool Cour…" at bounding box center [616, 505] width 1232 height 926
drag, startPoint x: 713, startPoint y: 621, endPoint x: 713, endPoint y: 728, distance: 107.0
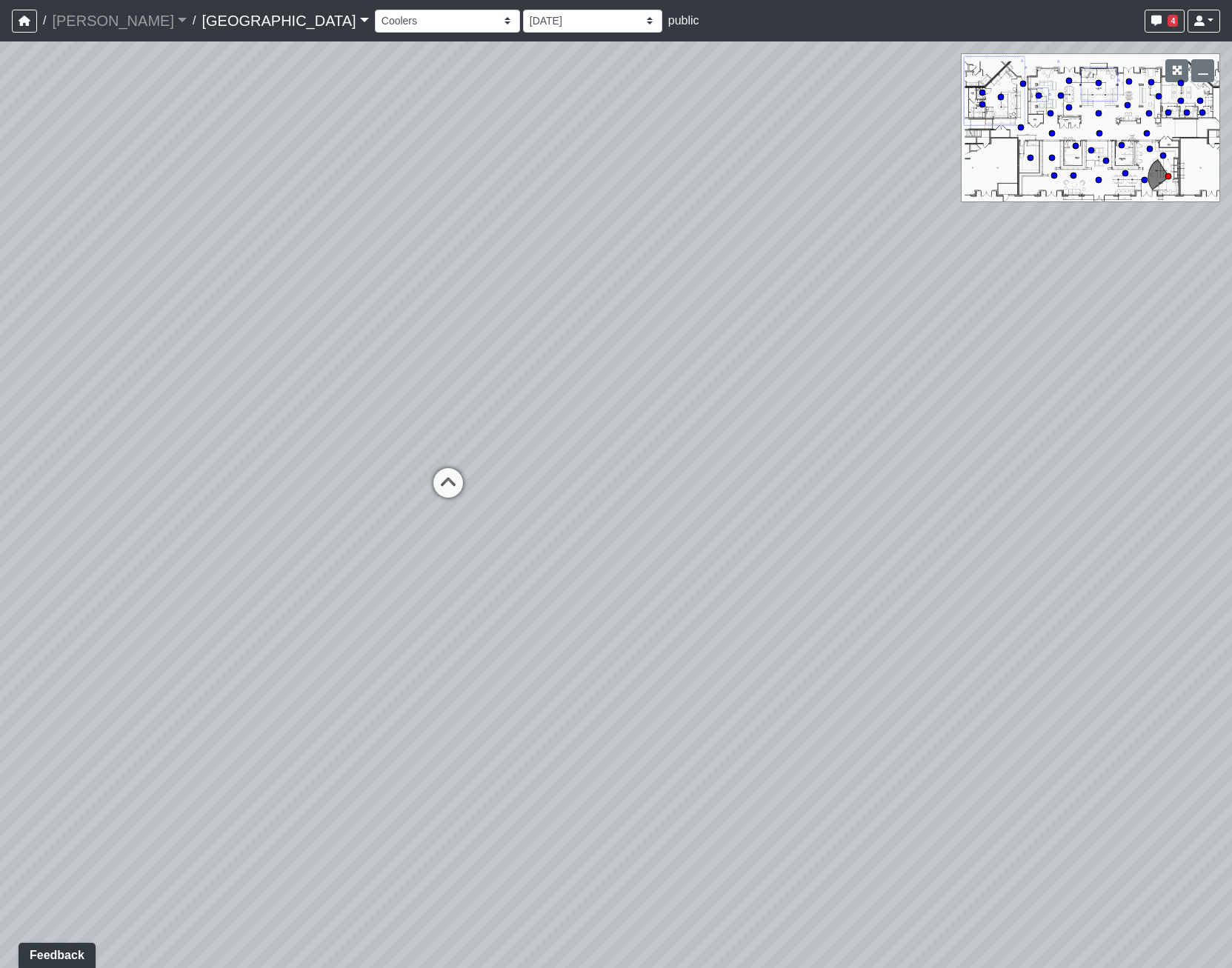
click at [713, 728] on div "Loading... Pool Courtyard Entry 1 Loading... Main Lounge 2 Loading... Pool Cour…" at bounding box center [616, 505] width 1232 height 926
drag, startPoint x: 36, startPoint y: 366, endPoint x: -39, endPoint y: 328, distance: 84.1
click at [0, 328] on html "/ [PERSON_NAME] Loading... / [GEOGRAPHIC_DATA] [GEOGRAPHIC_DATA] Loading... [GE…" at bounding box center [616, 484] width 1232 height 968
